Goal: Ask a question

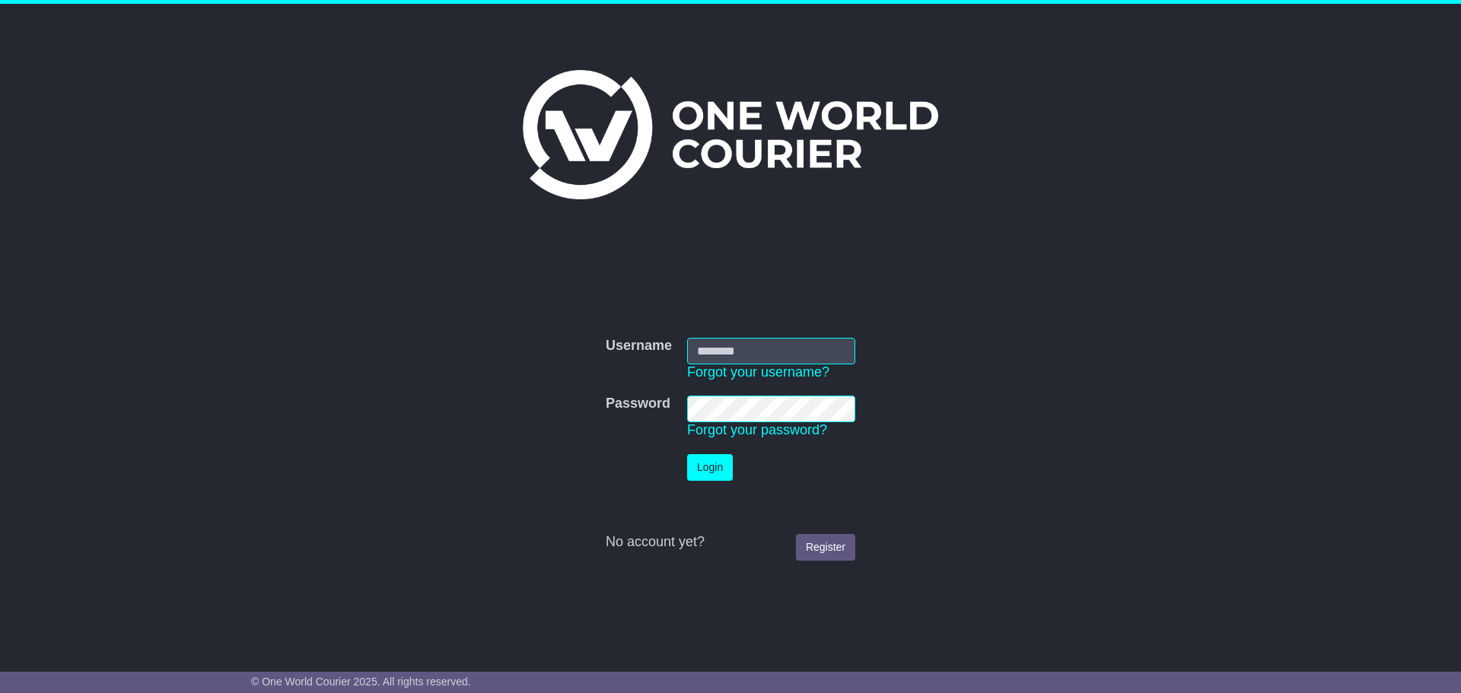
type input "**********"
click at [718, 483] on td "Login" at bounding box center [771, 468] width 183 height 42
click at [718, 474] on button "Login" at bounding box center [710, 467] width 46 height 27
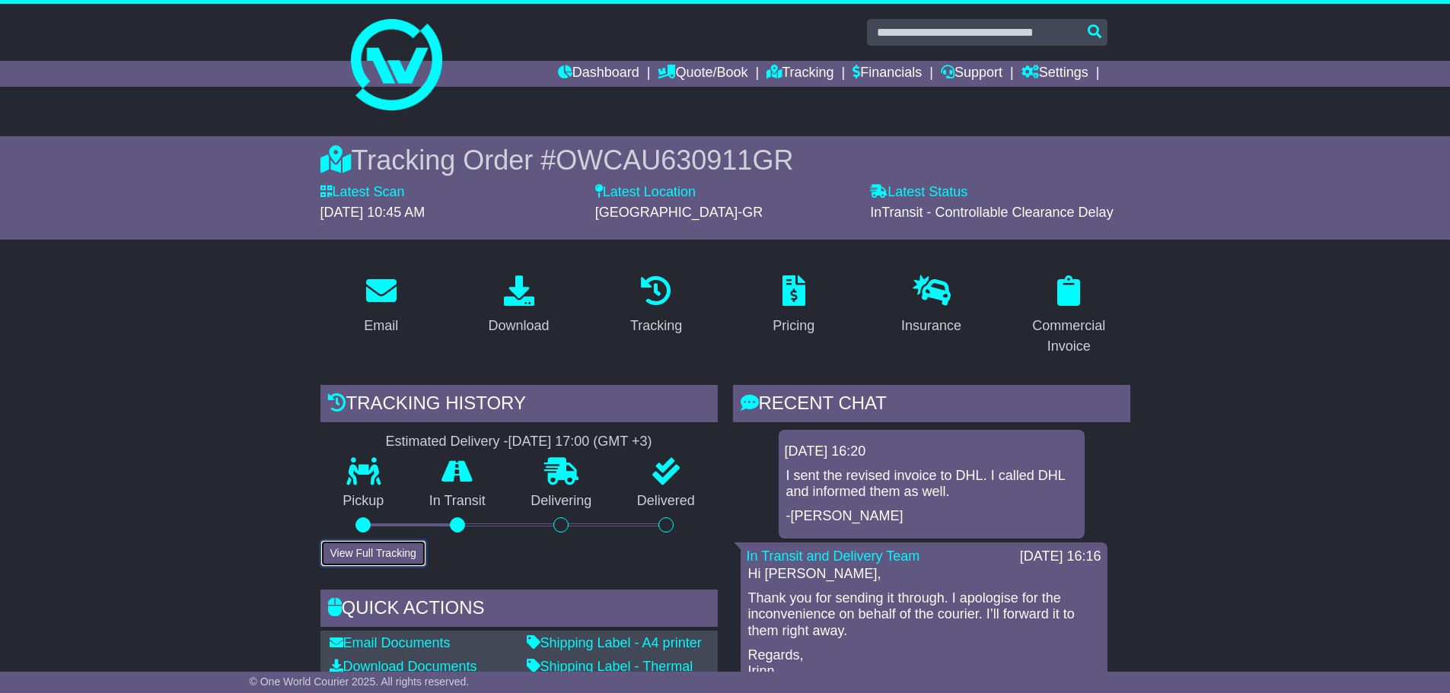
click at [412, 555] on button "View Full Tracking" at bounding box center [373, 553] width 106 height 27
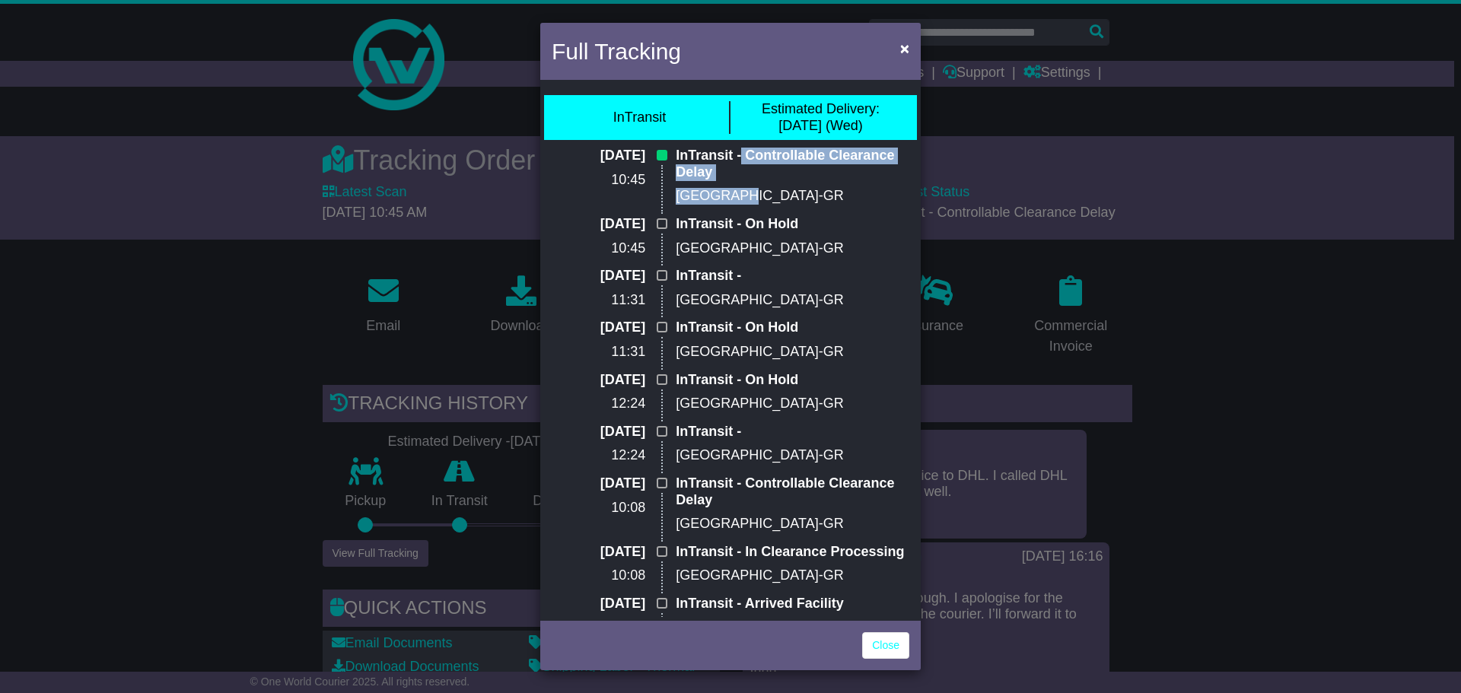
drag, startPoint x: 741, startPoint y: 156, endPoint x: 739, endPoint y: 181, distance: 25.2
click at [739, 181] on div "InTransit - Controllable Clearance Delay [GEOGRAPHIC_DATA]-GR" at bounding box center [792, 182] width 249 height 68
click at [750, 174] on p "InTransit - Controllable Clearance Delay" at bounding box center [793, 164] width 234 height 33
drag, startPoint x: 746, startPoint y: 155, endPoint x: 747, endPoint y: 169, distance: 13.8
click at [747, 169] on p "InTransit - Controllable Clearance Delay" at bounding box center [793, 164] width 234 height 33
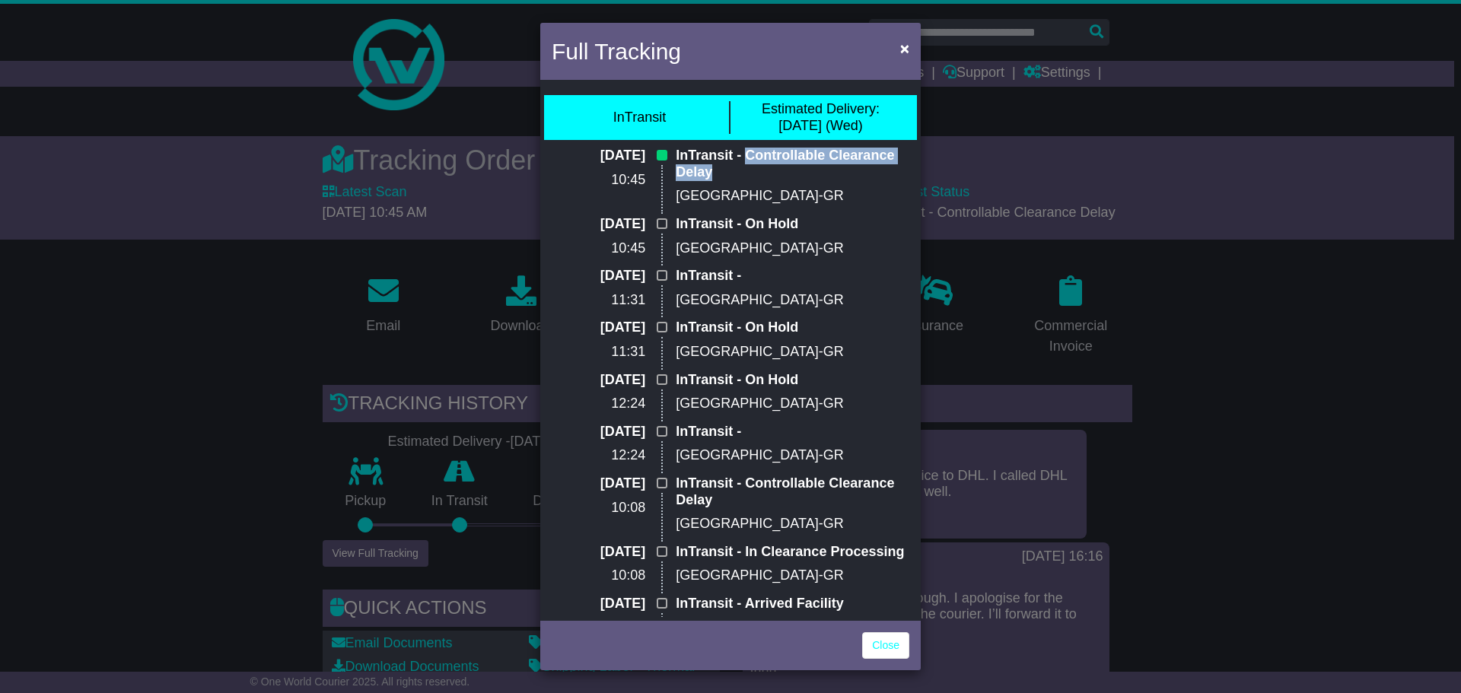
copy p "Controllable Clearance Delay"
click at [1271, 339] on div "Full Tracking × InTransit Estimated Delivery: [DATE] (Wed) [DATE] 10:45 InTrans…" at bounding box center [730, 346] width 1461 height 693
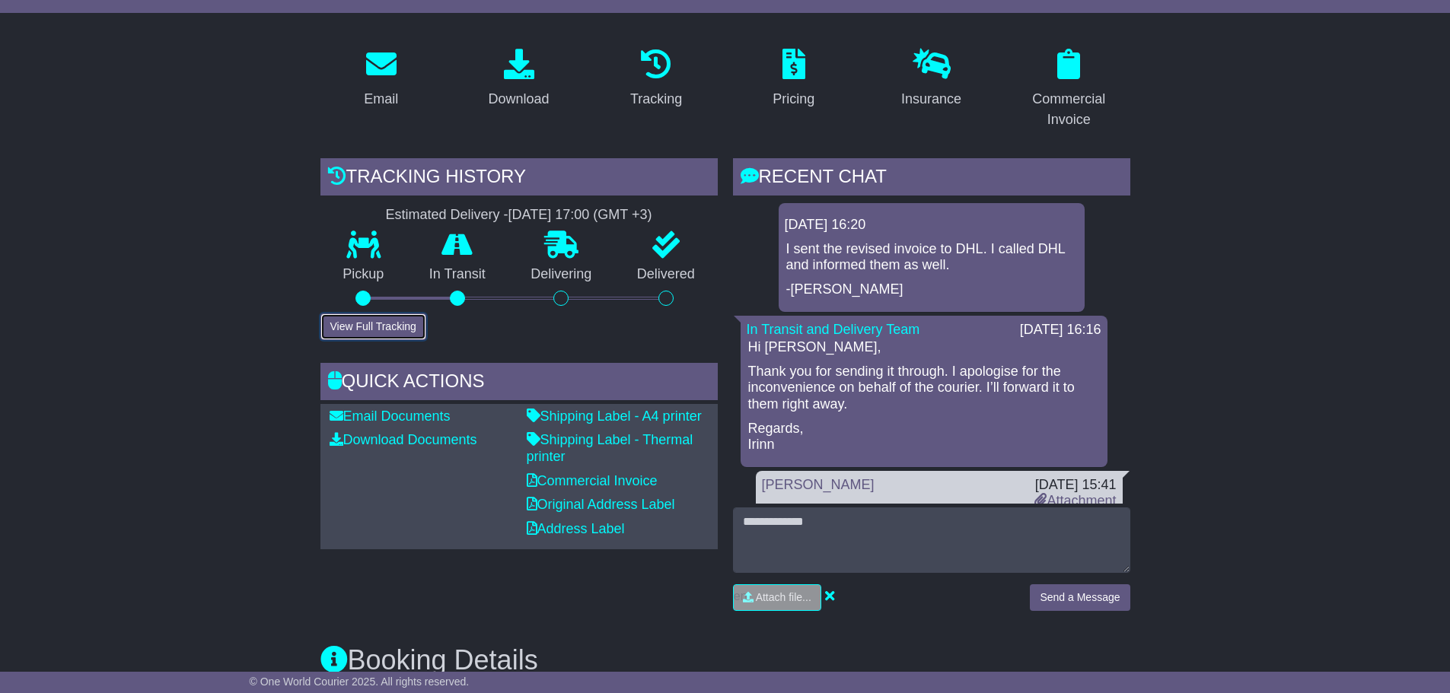
scroll to position [228, 0]
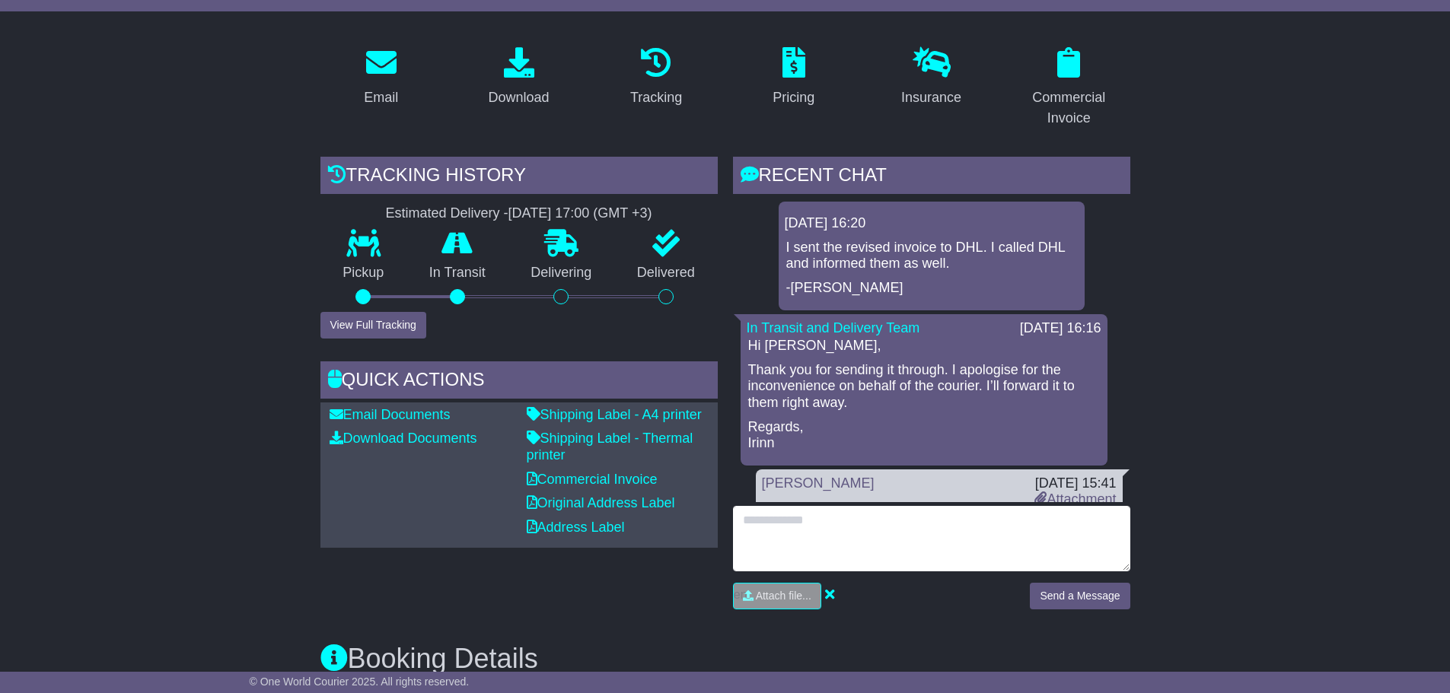
click at [892, 539] on textarea at bounding box center [931, 538] width 397 height 65
paste textarea "**********"
type textarea "**********"
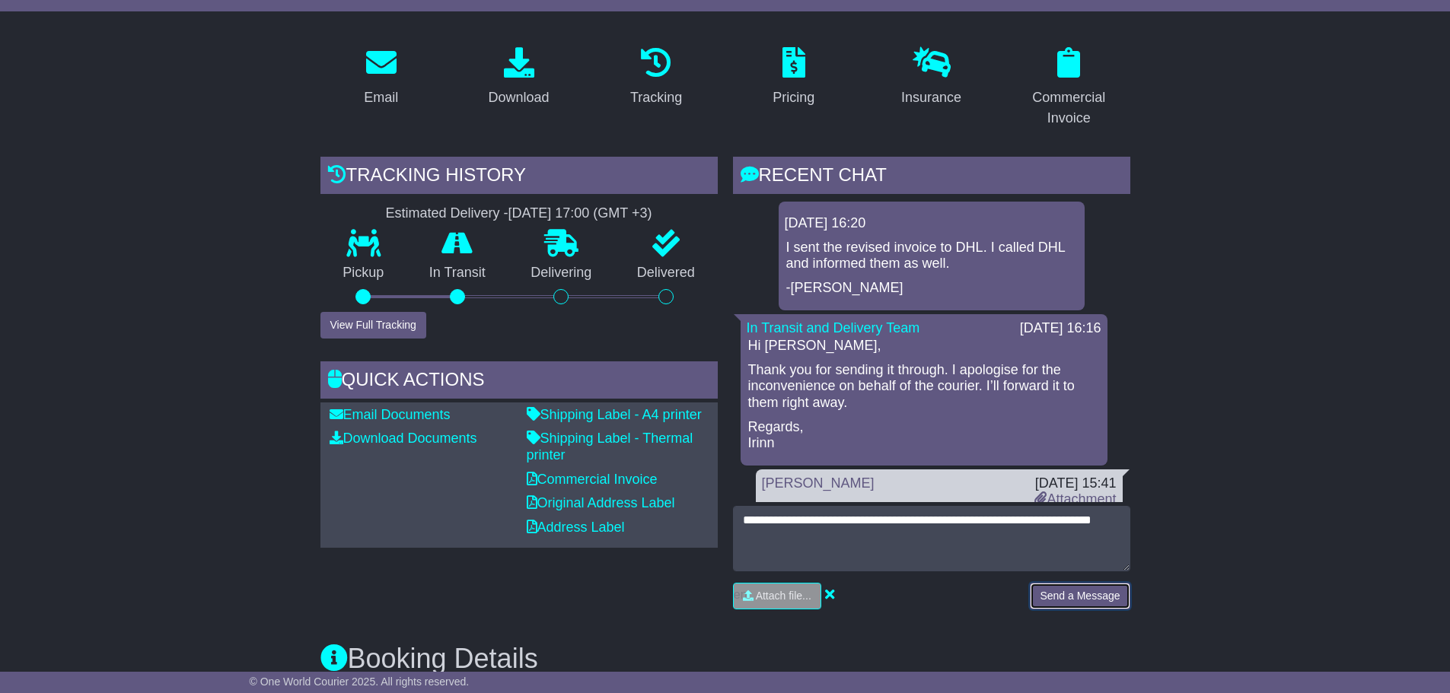
click at [1059, 601] on button "Send a Message" at bounding box center [1080, 596] width 100 height 27
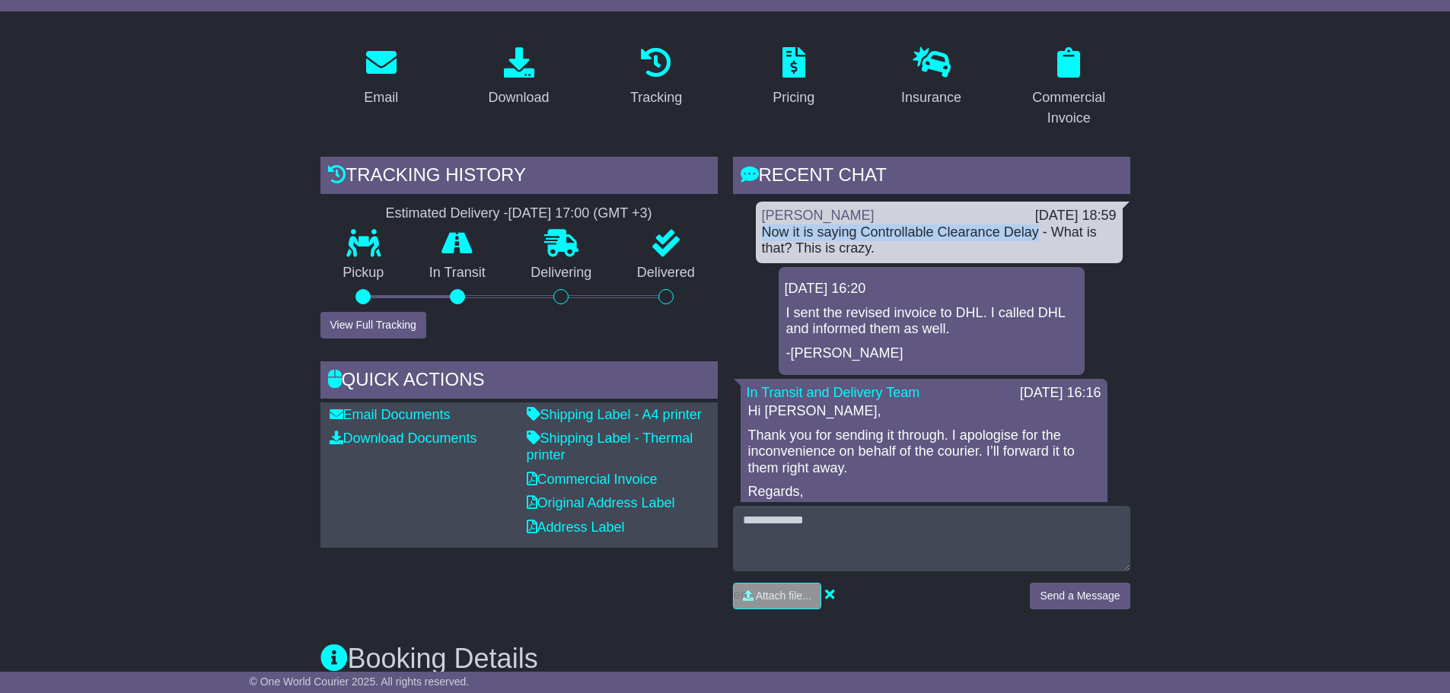
drag, startPoint x: 1040, startPoint y: 234, endPoint x: 762, endPoint y: 228, distance: 277.9
click at [762, 228] on div "Now it is saying Controllable Clearance Delay - What is that? This is crazy." at bounding box center [939, 241] width 355 height 33
copy div "Now it is saying Controllable Clearance Delay"
click at [655, 609] on div "Tracking history Estimated Delivery - [DATE] 17:00 (GMT +3) Pickup In Transit P…" at bounding box center [519, 389] width 412 height 464
click at [355, 323] on button "View Full Tracking" at bounding box center [373, 325] width 106 height 27
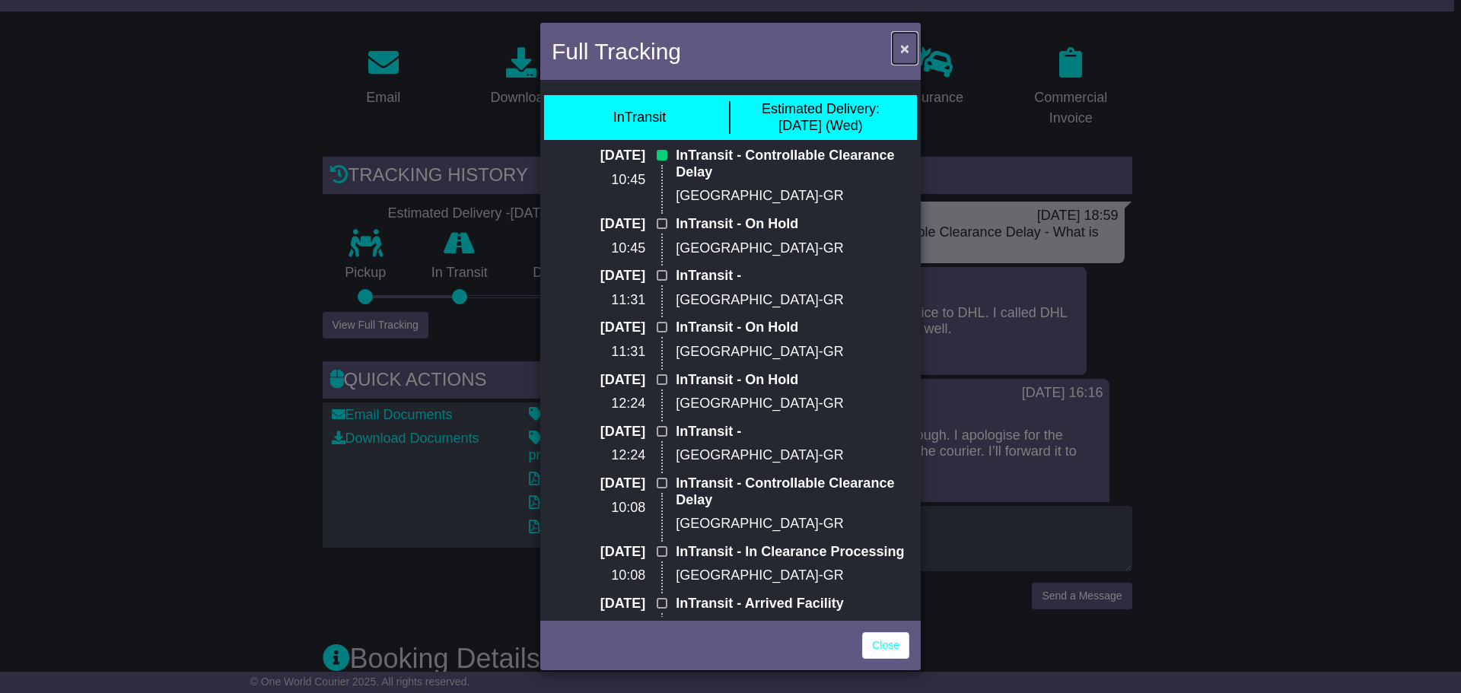
click at [911, 43] on button "×" at bounding box center [905, 48] width 24 height 31
